Goal: Browse casually

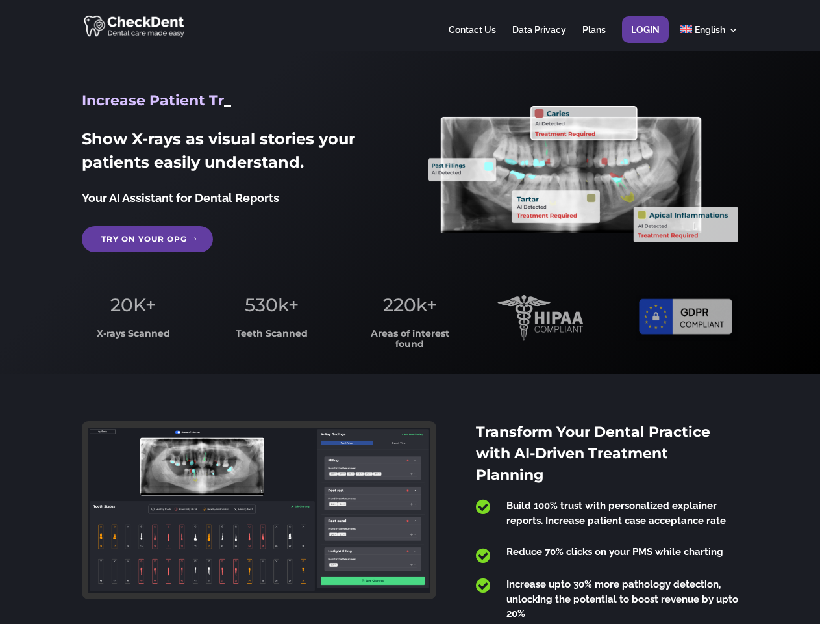
click at [410, 312] on span "220k+" at bounding box center [410, 305] width 54 height 22
click at [410, 25] on div at bounding box center [410, 25] width 656 height 51
click at [410, 312] on span "220k+" at bounding box center [410, 305] width 54 height 22
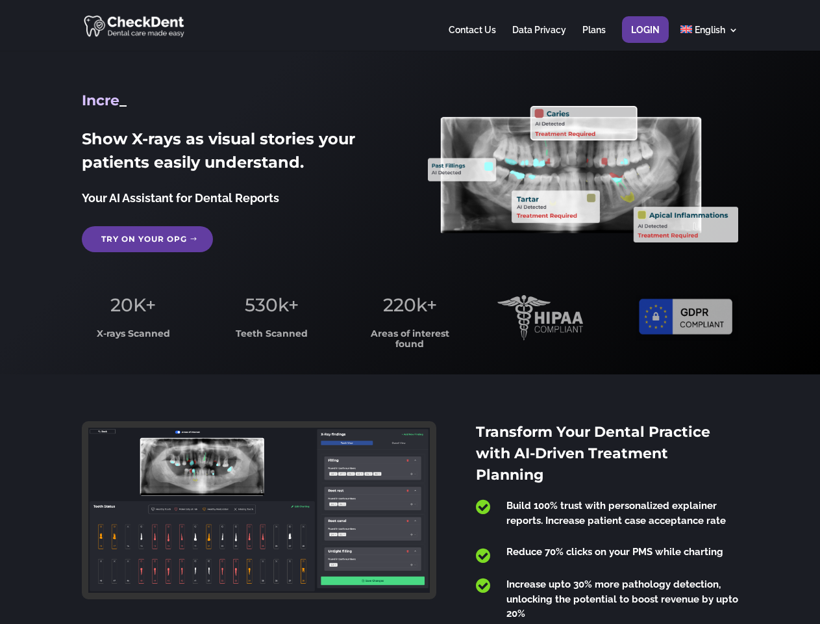
click at [410, 25] on div at bounding box center [410, 25] width 656 height 51
